Goal: Entertainment & Leisure: Consume media (video, audio)

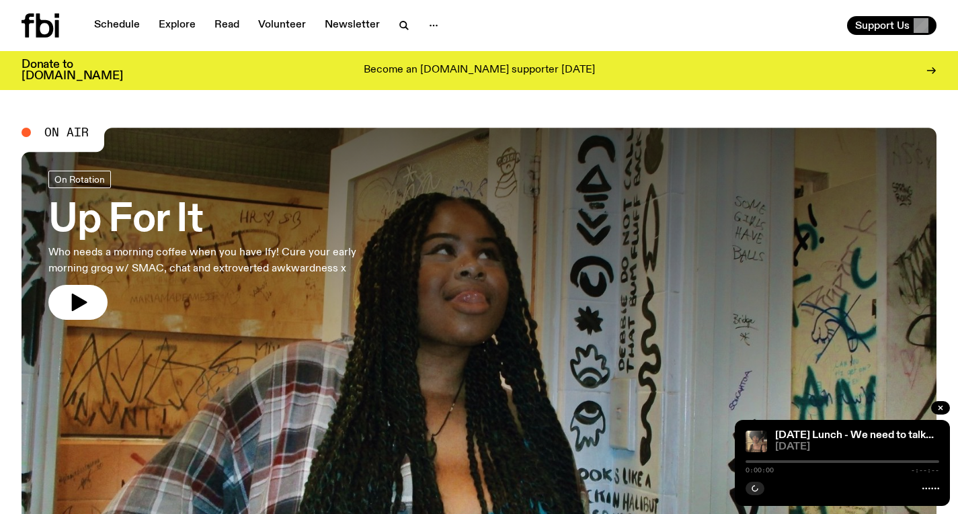
click at [332, 231] on h3 "Up For It" at bounding box center [220, 221] width 344 height 38
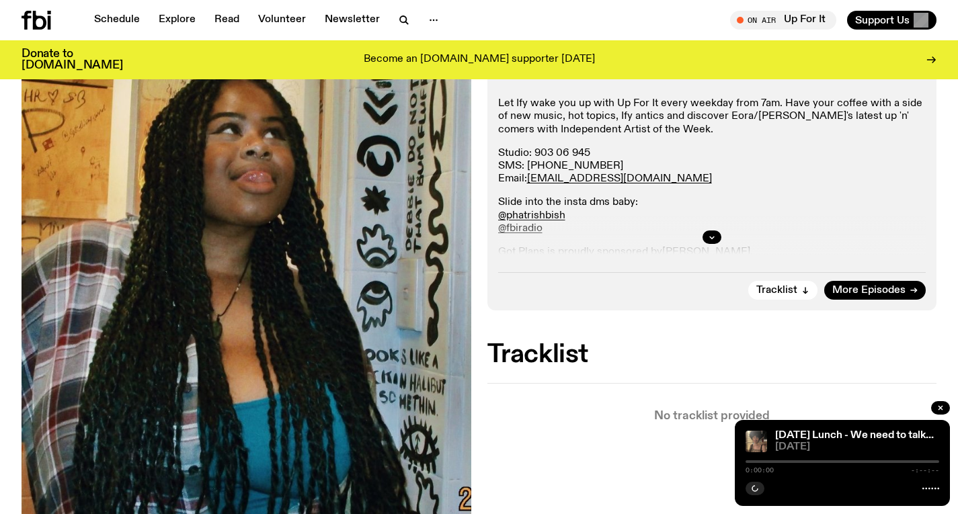
scroll to position [319, 0]
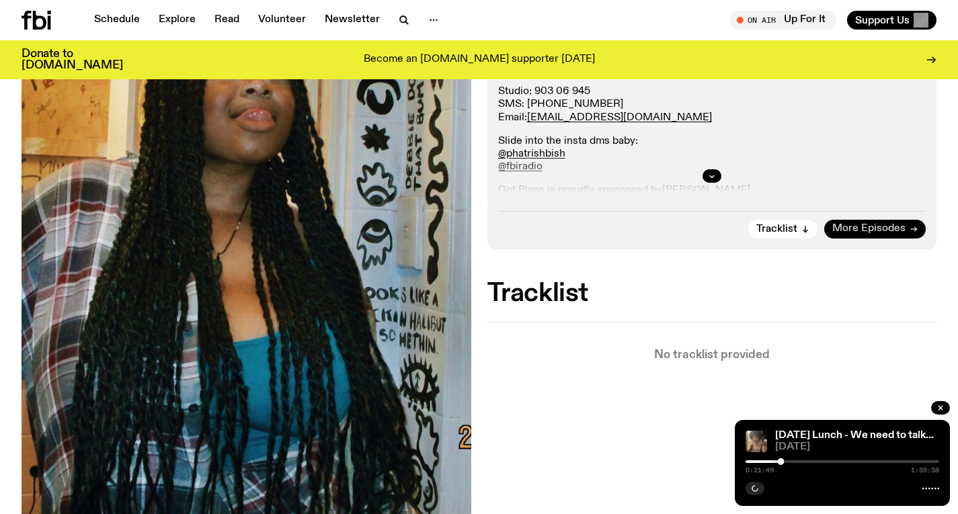
click at [847, 220] on link "More Episodes" at bounding box center [874, 229] width 101 height 19
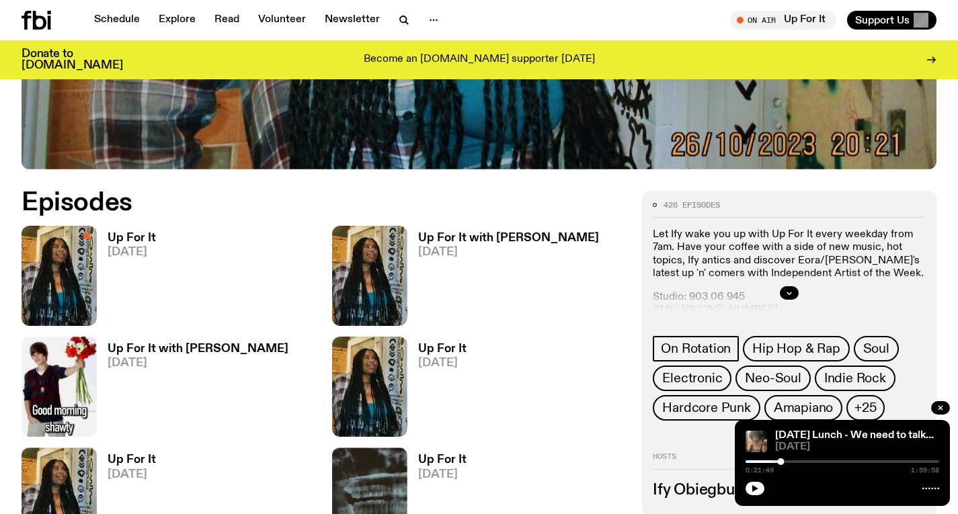
scroll to position [624, 0]
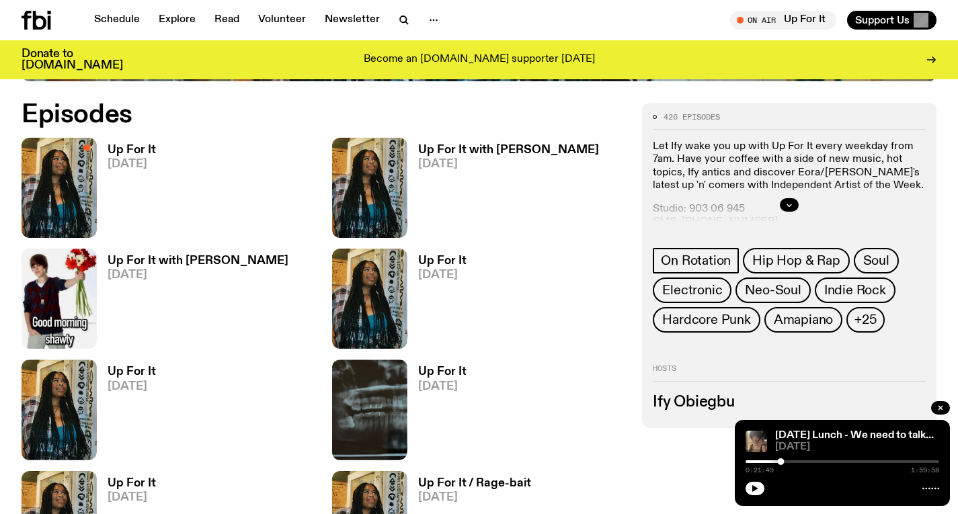
click at [503, 155] on h3 "Up For It with [PERSON_NAME]" at bounding box center [508, 149] width 181 height 11
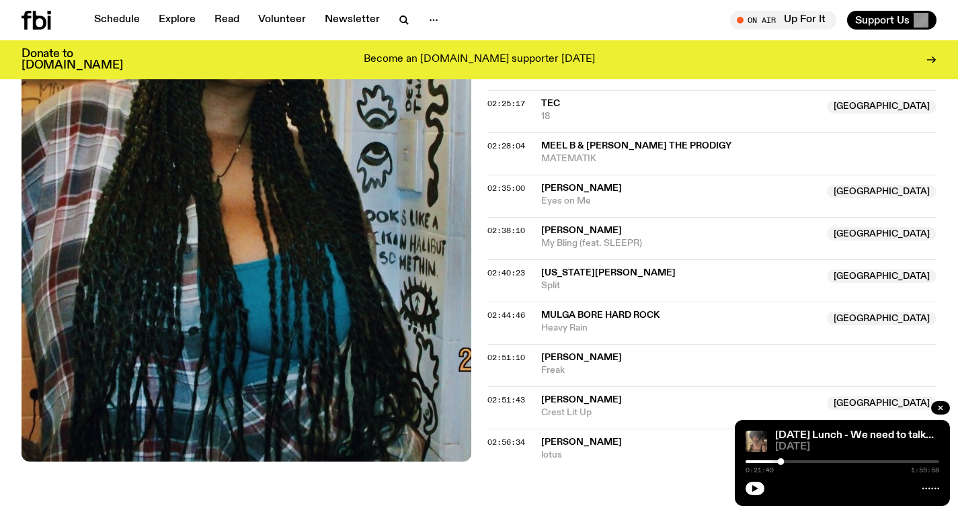
scroll to position [1661, 0]
